Goal: Register for event/course: Sign up to attend an event or enroll in a course

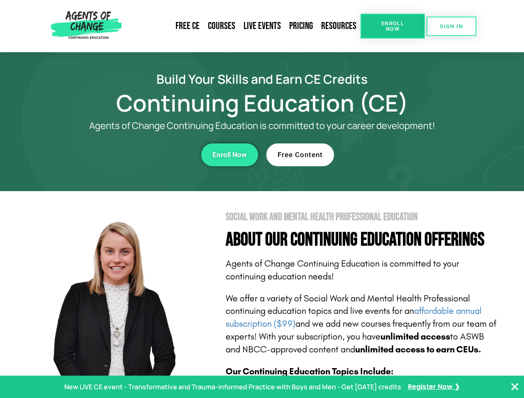
click at [262, 199] on section "Social Work and Mental Health Professional Education About Our Continuing Educa…" at bounding box center [262, 365] width 524 height 348
click at [339, 26] on link "Resources" at bounding box center [339, 26] width 44 height 19
click at [392, 26] on span "Enroll Now" at bounding box center [393, 26] width 38 height 11
click at [451, 26] on span "SIGN IN" at bounding box center [451, 26] width 23 height 5
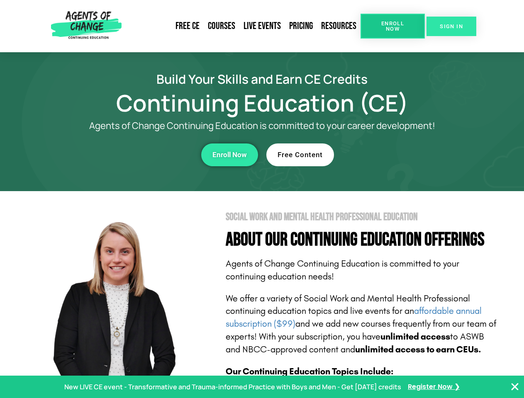
click at [451, 26] on span "SIGN IN" at bounding box center [451, 26] width 23 height 5
click at [144, 155] on div "Enroll Now" at bounding box center [144, 155] width 228 height 23
click at [229, 155] on span "Enroll Now" at bounding box center [229, 154] width 34 height 7
